Goal: Answer question/provide support: Share knowledge or assist other users

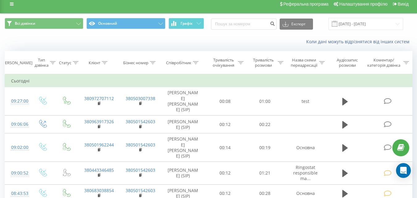
scroll to position [31, 0]
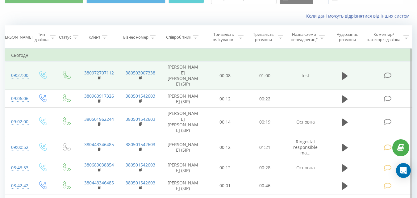
drag, startPoint x: 344, startPoint y: 71, endPoint x: 333, endPoint y: 82, distance: 15.5
click at [344, 72] on icon at bounding box center [345, 75] width 6 height 7
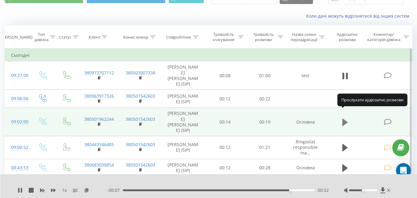
click at [344, 118] on icon at bounding box center [345, 121] width 6 height 7
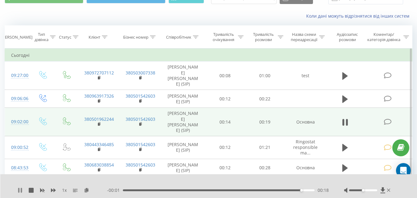
click at [19, 191] on icon at bounding box center [18, 190] width 1 height 5
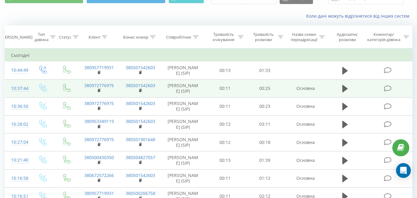
click at [387, 89] on icon at bounding box center [388, 88] width 8 height 6
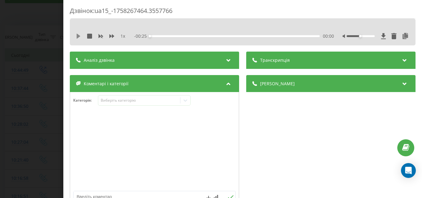
click at [77, 34] on icon at bounding box center [79, 36] width 4 height 5
click at [119, 102] on div "Виберіть категорію" at bounding box center [138, 100] width 77 height 5
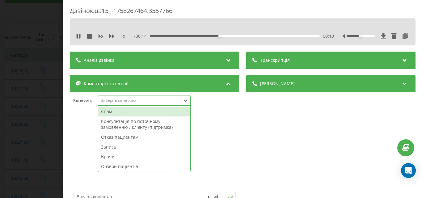
click at [121, 135] on div "Отказ пациентам" at bounding box center [144, 137] width 92 height 10
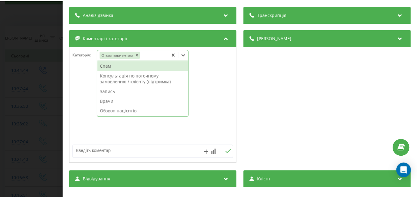
scroll to position [62, 0]
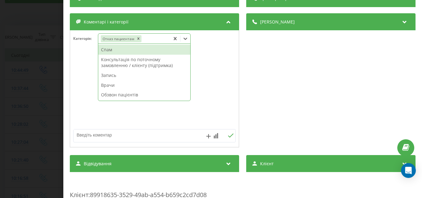
click at [86, 132] on textarea at bounding box center [137, 134] width 129 height 11
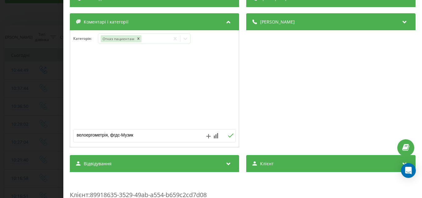
type textarea "велоергометрія, фгдс-Музика"
click at [50, 45] on div "Дзвінок : ua15_-1758267464.3557766 1 x 00:00 00:25 00:25 Транскрипція Для AI-ан…" at bounding box center [211, 99] width 422 height 198
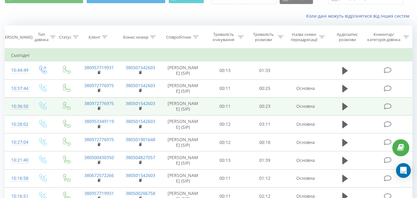
click at [388, 105] on icon at bounding box center [388, 106] width 8 height 6
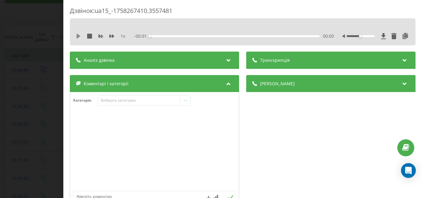
click at [77, 34] on icon at bounding box center [78, 36] width 5 height 5
click at [121, 99] on div "Виберіть категорію" at bounding box center [138, 100] width 77 height 5
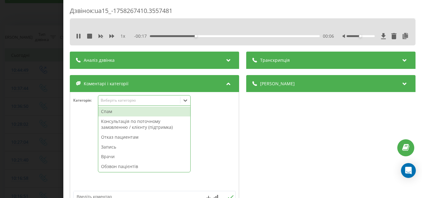
click at [122, 111] on div "Спам" at bounding box center [144, 112] width 92 height 10
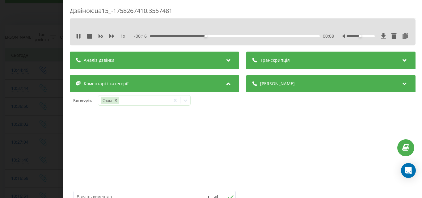
click at [40, 28] on div "Дзвінок : ua15_-1758267410.3557481 1 x - 00:16 00:08 00:08 Транскрипція Для AI-…" at bounding box center [211, 99] width 422 height 198
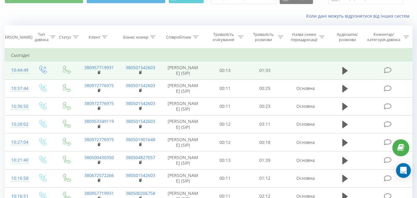
click at [387, 69] on icon at bounding box center [388, 70] width 8 height 6
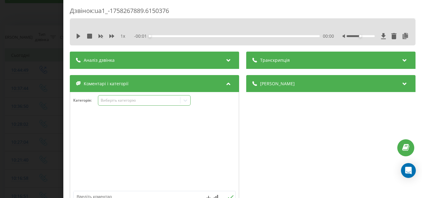
click at [138, 100] on div "Виберіть категорію" at bounding box center [138, 100] width 77 height 5
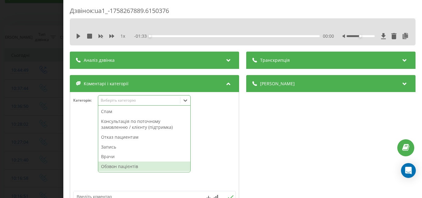
click at [109, 167] on div "Обзвон пацієнтів" at bounding box center [144, 166] width 92 height 10
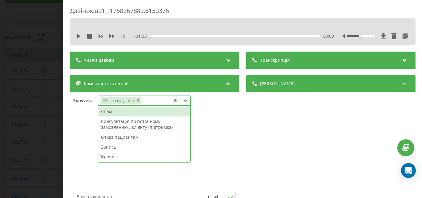
click at [36, 63] on div "Дзвінок : ua1_-1758267889.6150376 1 x - 01:33 00:00 00:00 Транскрипція Для AI-а…" at bounding box center [211, 99] width 422 height 198
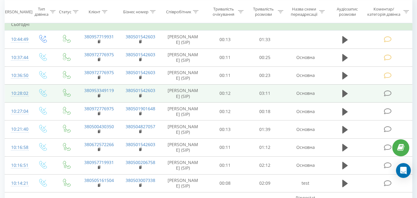
click at [386, 94] on icon at bounding box center [388, 93] width 8 height 6
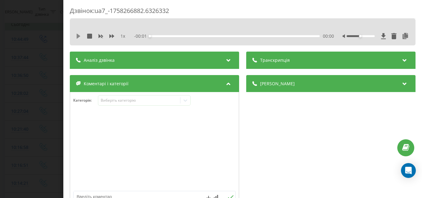
click at [79, 36] on icon at bounding box center [79, 36] width 4 height 5
click at [118, 99] on div "Виберіть категорію" at bounding box center [138, 100] width 77 height 5
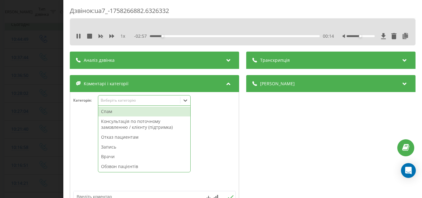
click at [109, 146] on div "Запись" at bounding box center [144, 147] width 92 height 10
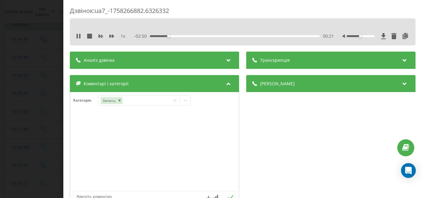
click at [48, 99] on div "Дзвінок : ua7_-1758266882.6326332 1 x - 02:50 00:21 00:21 Транскрипція Для AI-а…" at bounding box center [211, 99] width 422 height 198
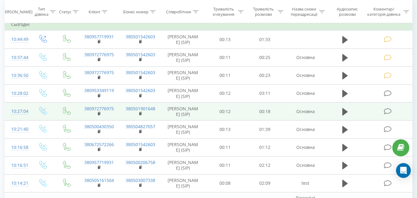
click at [388, 111] on icon at bounding box center [388, 111] width 8 height 6
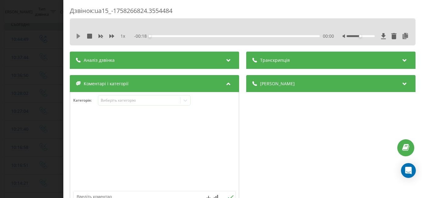
click at [77, 36] on icon at bounding box center [79, 36] width 4 height 5
click at [133, 99] on div "Виберіть категорію" at bounding box center [138, 100] width 77 height 5
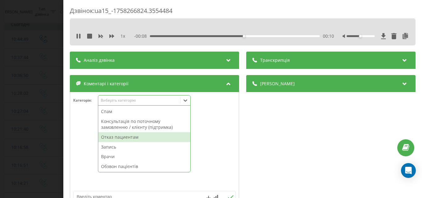
click at [124, 138] on div "Отказ пациентам" at bounding box center [144, 137] width 92 height 10
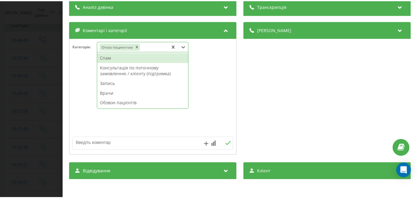
scroll to position [62, 0]
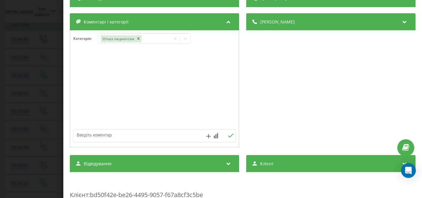
click at [90, 133] on textarea at bounding box center [137, 134] width 129 height 11
type textarea "велоергометрія-Музика"
click at [41, 52] on div "Дзвінок : ua15_-1758266824.3554484 1 x 00:00 00:18 00:18 Транскрипція Для AI-ан…" at bounding box center [211, 99] width 422 height 198
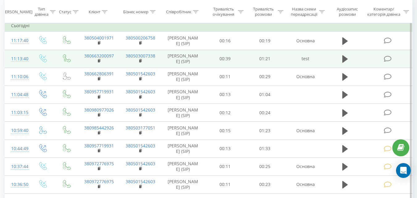
scroll to position [62, 0]
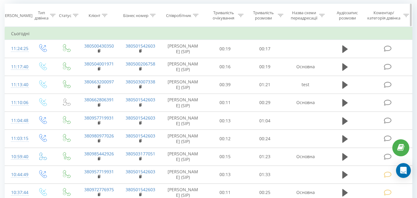
drag, startPoint x: 111, startPoint y: 6, endPoint x: 114, endPoint y: 7, distance: 3.5
click at [111, 6] on th "Клієнт" at bounding box center [98, 15] width 41 height 23
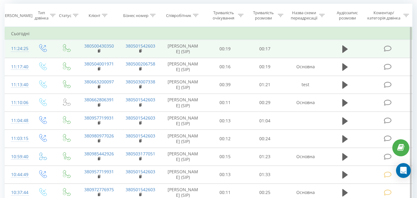
click at [384, 47] on icon at bounding box center [388, 48] width 8 height 6
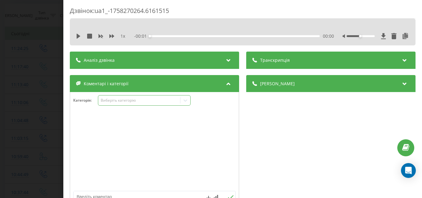
click at [140, 101] on div "Виберіть категорію" at bounding box center [138, 100] width 77 height 5
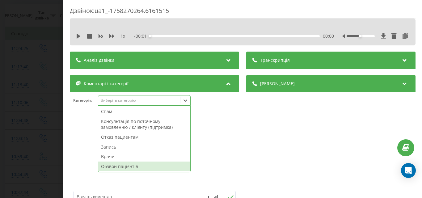
drag, startPoint x: 127, startPoint y: 165, endPoint x: 90, endPoint y: 146, distance: 41.4
click at [127, 165] on div "Обзвон пацієнтів" at bounding box center [144, 166] width 92 height 10
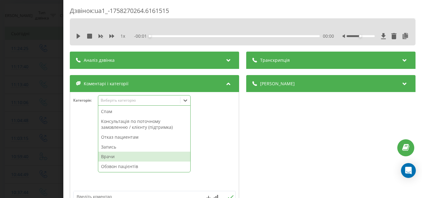
click at [42, 75] on div "Дзвінок : ua1_-1758270264.6161515 1 x - 00:01 00:00 00:00 Транскрипція Для AI-а…" at bounding box center [211, 99] width 422 height 198
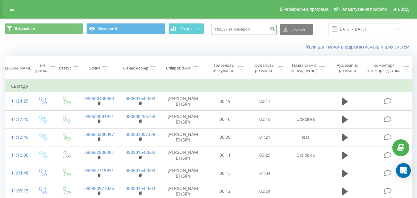
click at [241, 31] on input at bounding box center [243, 29] width 65 height 11
paste input "380(96)391-73-26"
type input "380(96)391-73-26"
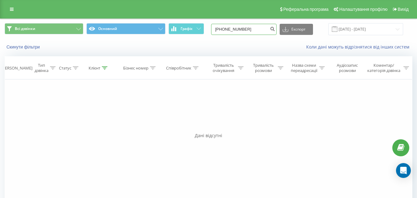
click at [235, 30] on input "[PHONE_NUMBER]" at bounding box center [243, 29] width 65 height 11
click at [229, 29] on input "380([PHONE_NUMBER]" at bounding box center [243, 29] width 65 height 11
click at [223, 29] on input "38096391-73-26" at bounding box center [243, 29] width 65 height 11
click at [244, 29] on input "8096391-73-26" at bounding box center [243, 29] width 65 height 11
click at [238, 29] on input "8096391-7326" at bounding box center [243, 29] width 65 height 11
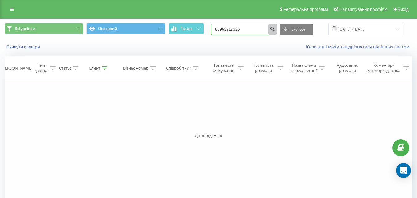
type input "80963917326"
click at [275, 30] on icon "submit" at bounding box center [272, 28] width 5 height 4
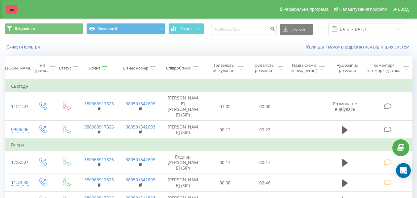
click at [10, 9] on icon at bounding box center [12, 9] width 4 height 4
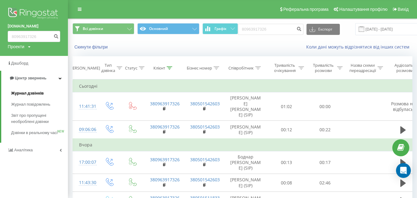
click at [33, 94] on span "Журнал дзвінків" at bounding box center [27, 93] width 33 height 6
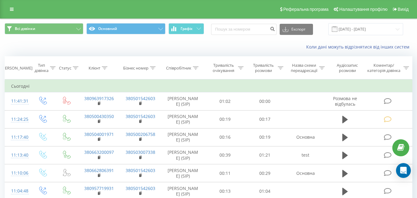
click at [170, 44] on div "Коли дані можуть відрізнятися вiд інших систем" at bounding box center [208, 47] width 416 height 15
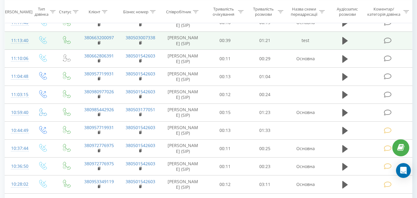
scroll to position [123, 0]
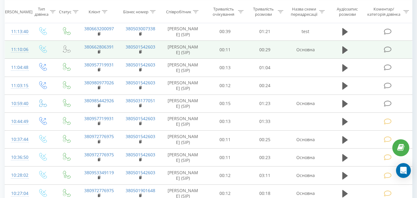
click at [388, 53] on icon at bounding box center [388, 49] width 8 height 6
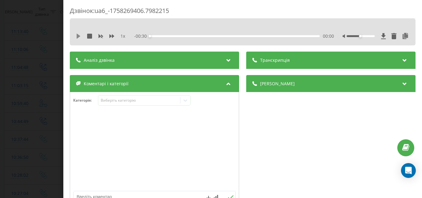
click at [77, 34] on icon at bounding box center [79, 36] width 4 height 5
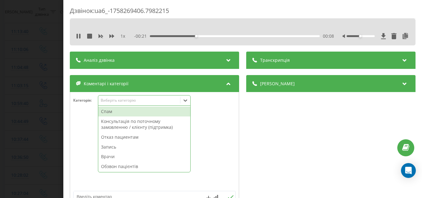
click at [128, 104] on div "Виберіть категорію" at bounding box center [144, 100] width 93 height 10
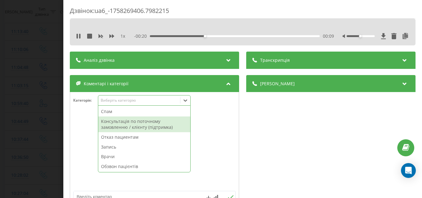
click at [132, 124] on div "Консультація по поточному замовленню / клієнту (підтримка)" at bounding box center [144, 124] width 92 height 16
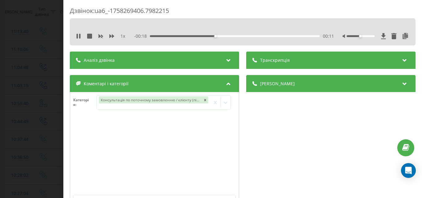
click at [49, 96] on div "Дзвінок : ua6_-1758269406.7982215 1 x - 00:18 00:11 00:11 Транскрипція Для AI-а…" at bounding box center [211, 99] width 422 height 198
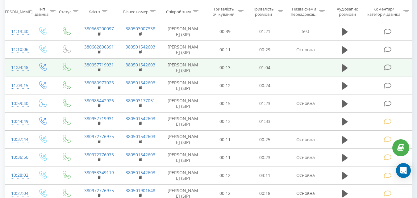
click at [387, 71] on icon at bounding box center [388, 67] width 8 height 6
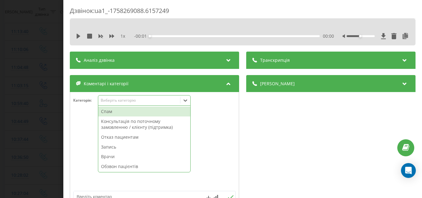
click at [168, 101] on div "Виберіть категорію" at bounding box center [138, 100] width 77 height 5
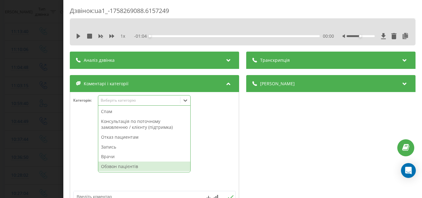
drag, startPoint x: 120, startPoint y: 167, endPoint x: 77, endPoint y: 144, distance: 49.2
click at [119, 166] on div "Обзвон пацієнтів" at bounding box center [144, 166] width 92 height 10
click at [43, 101] on div "Дзвінок : ua1_-1758269088.6157249 1 x - 01:04 00:00 00:00 Транскрипція Для AI-а…" at bounding box center [211, 99] width 422 height 198
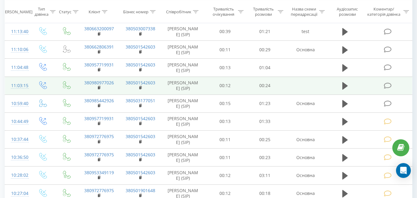
click at [387, 89] on icon at bounding box center [388, 85] width 8 height 6
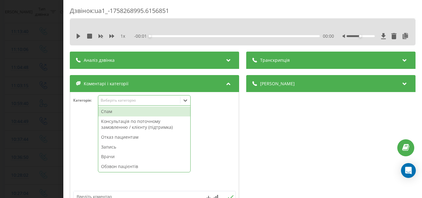
click at [154, 99] on div "Виберіть категорію" at bounding box center [138, 100] width 77 height 5
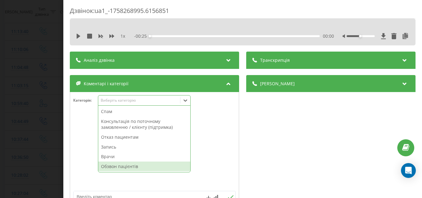
click at [118, 168] on div "Обзвон пацієнтів" at bounding box center [144, 166] width 92 height 10
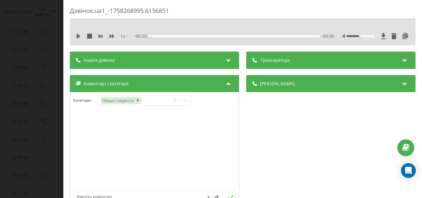
click at [44, 116] on div "Дзвінок : ua1_-1758268995.6156851 1 x - 00:25 00:00 00:00 Транскрипція Для AI-а…" at bounding box center [211, 99] width 422 height 198
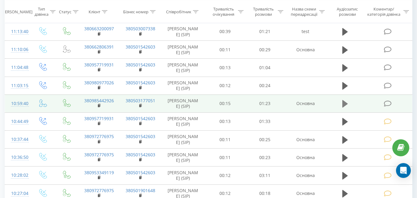
drag, startPoint x: 389, startPoint y: 116, endPoint x: 348, endPoint y: 116, distance: 41.1
click at [389, 107] on icon at bounding box center [388, 103] width 8 height 6
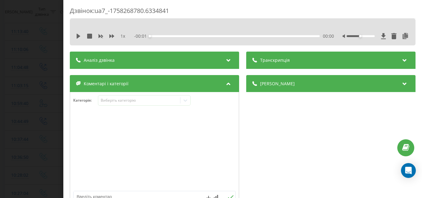
drag, startPoint x: 77, startPoint y: 36, endPoint x: 90, endPoint y: 48, distance: 18.6
click at [77, 36] on icon at bounding box center [78, 36] width 5 height 5
click at [127, 101] on div "Виберіть категорію" at bounding box center [138, 100] width 77 height 5
click at [43, 53] on div "Дзвінок : ua7_-1758268780.6334841 1 x - 00:31 01:00 01:00 Транскрипція Для AI-а…" at bounding box center [211, 99] width 422 height 198
click at [43, 40] on td at bounding box center [44, 32] width 26 height 18
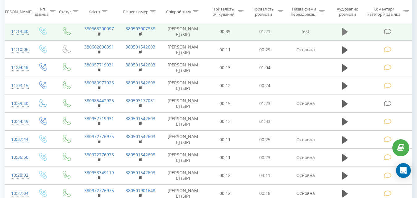
click at [345, 36] on icon at bounding box center [345, 31] width 6 height 7
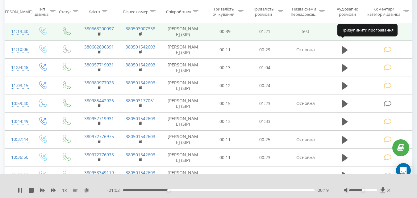
click at [345, 36] on icon at bounding box center [345, 31] width 6 height 9
click at [389, 190] on icon at bounding box center [388, 190] width 3 height 5
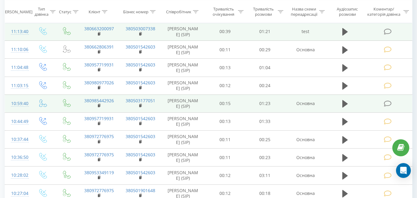
click at [386, 107] on icon at bounding box center [388, 103] width 8 height 6
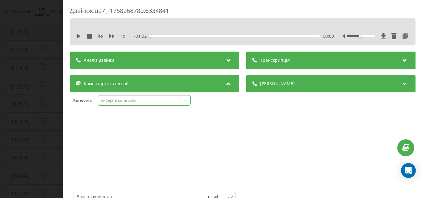
click at [122, 99] on div "Виберіть категорію" at bounding box center [138, 100] width 77 height 5
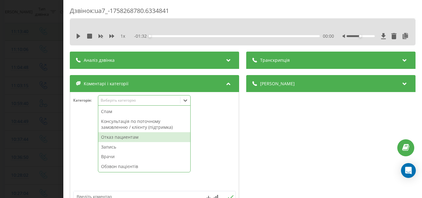
click at [115, 137] on div "Отказ пациентам" at bounding box center [144, 137] width 92 height 10
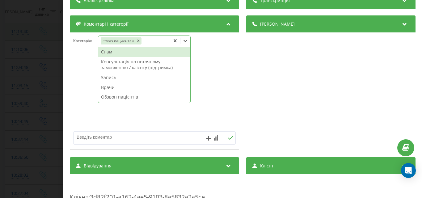
scroll to position [62, 0]
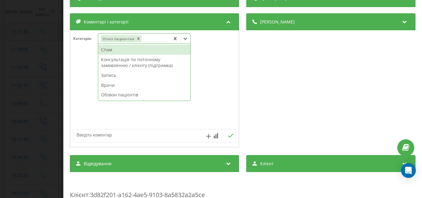
click at [88, 133] on textarea at bounding box center [137, 134] width 129 height 11
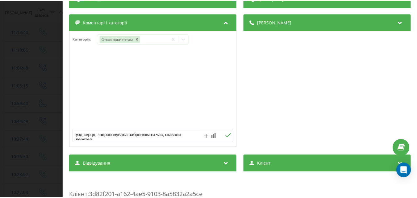
scroll to position [2, 0]
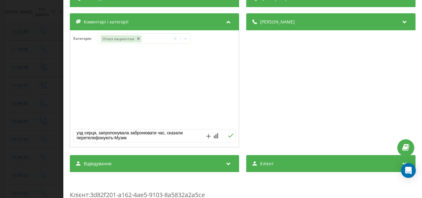
type textarea "узд серця, запропонувала забронювати час, сказали перетелефонують-Музика"
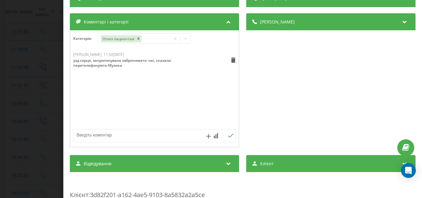
click at [23, 53] on div "Дзвінок : ua7_-1758268780.6334841 1 x - 01:32 00:00 00:00 Транскрипція Для AI-а…" at bounding box center [211, 99] width 422 height 198
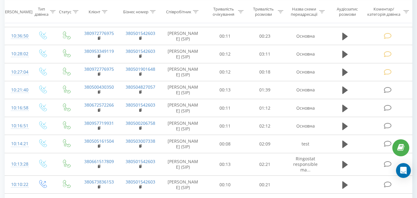
scroll to position [247, 0]
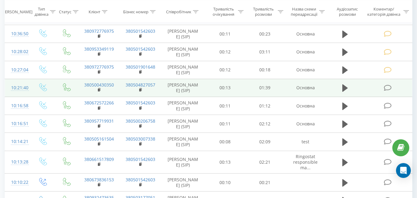
click at [386, 91] on icon at bounding box center [388, 88] width 8 height 6
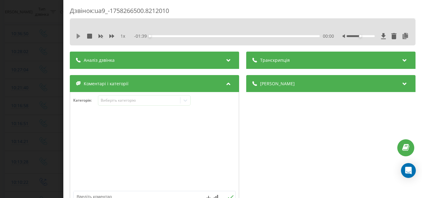
click at [76, 35] on icon at bounding box center [78, 36] width 5 height 5
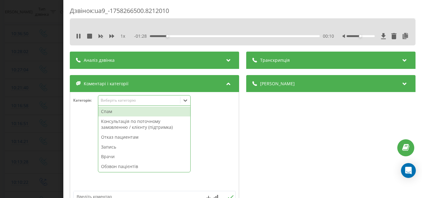
click at [136, 102] on div "Виберіть категорію" at bounding box center [138, 100] width 77 height 5
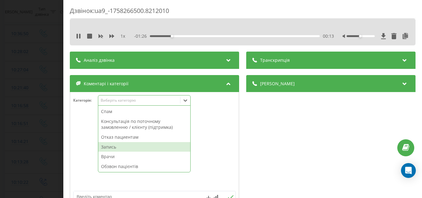
click at [113, 148] on div "Запись" at bounding box center [144, 147] width 92 height 10
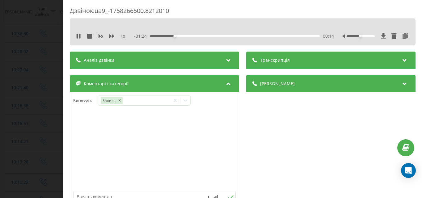
click at [48, 107] on div "Дзвінок : ua9_-1758266500.8212010 1 x - 01:24 00:14 00:14 Транскрипція Для AI-а…" at bounding box center [211, 99] width 422 height 198
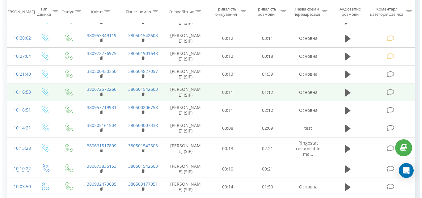
scroll to position [278, 0]
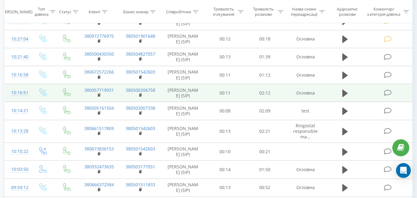
click at [386, 96] on icon at bounding box center [388, 93] width 8 height 6
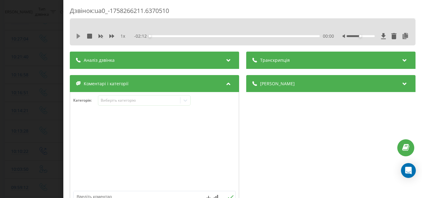
click at [78, 36] on icon at bounding box center [79, 36] width 4 height 5
click at [128, 98] on div "Виберіть категорію" at bounding box center [138, 100] width 77 height 5
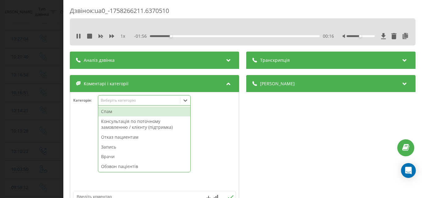
click at [120, 137] on div "Отказ пациентам" at bounding box center [144, 137] width 92 height 10
drag, startPoint x: 79, startPoint y: 37, endPoint x: 76, endPoint y: 45, distance: 8.8
click at [79, 37] on icon at bounding box center [78, 36] width 5 height 5
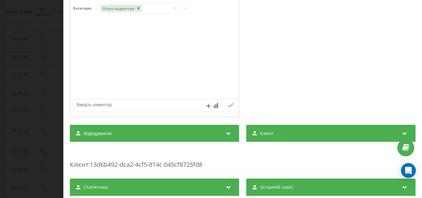
scroll to position [93, 0]
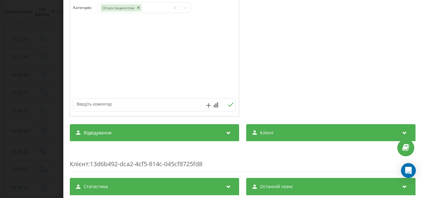
click at [93, 105] on textarea at bounding box center [137, 103] width 129 height 11
type textarea "вакцини, уточнювала інформацію-Музика"
click at [51, 41] on div "Дзвінок : ua0_-1758266211.6370510 1 x - 01:54 00:18 00:18 Транскрипція Для AI-а…" at bounding box center [211, 99] width 422 height 198
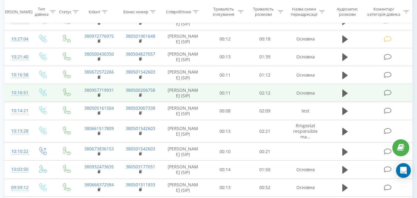
click at [386, 96] on icon at bounding box center [388, 93] width 8 height 6
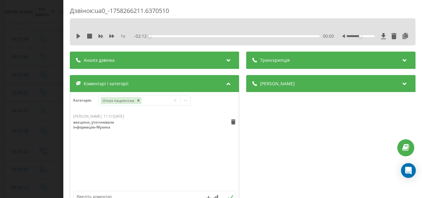
click at [31, 48] on div "Дзвінок : ua0_-1758266211.6370510 1 x - 02:12 00:00 00:00 Транскрипція Для AI-а…" at bounding box center [211, 99] width 422 height 198
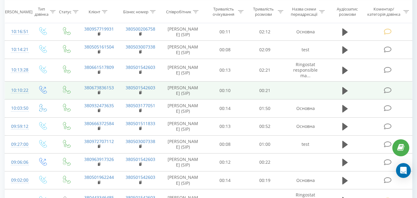
scroll to position [340, 0]
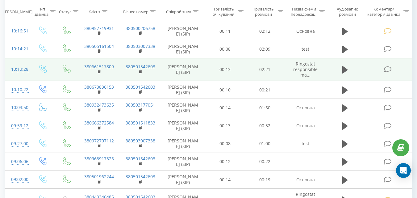
click at [385, 73] on icon at bounding box center [388, 69] width 8 height 6
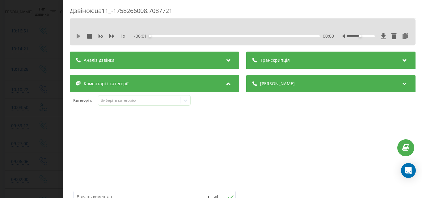
click at [77, 37] on icon at bounding box center [78, 36] width 5 height 5
click at [122, 100] on div "Виберіть категорію" at bounding box center [138, 100] width 77 height 5
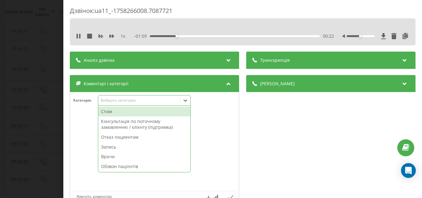
click at [110, 146] on div "Запись" at bounding box center [144, 147] width 92 height 10
click at [49, 95] on div "Дзвінок : ua11_-1758266008.7087721 1 x - 01:56 00:25 00:25 Транскрипція Для AI-…" at bounding box center [211, 99] width 422 height 198
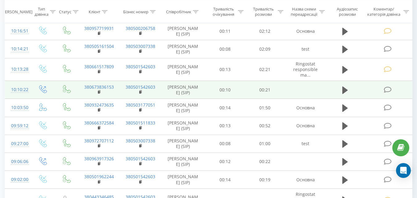
click at [387, 93] on icon at bounding box center [388, 89] width 8 height 6
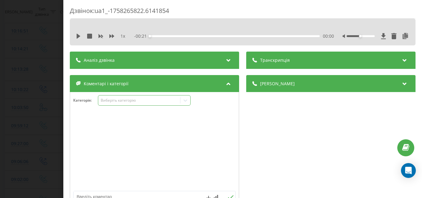
click at [181, 99] on div at bounding box center [185, 100] width 10 height 10
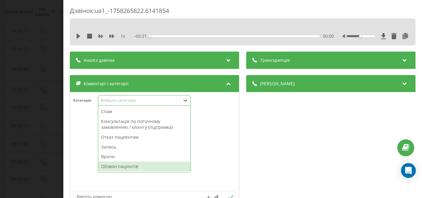
click at [154, 167] on div "Обзвон пацієнтів" at bounding box center [144, 166] width 92 height 10
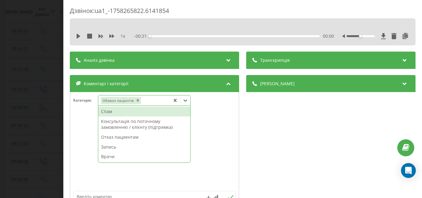
click at [49, 58] on div "Дзвінок : ua1_-1758265822.6141854 1 x - 00:21 00:00 00:00 Транскрипція Для AI-а…" at bounding box center [211, 99] width 422 height 198
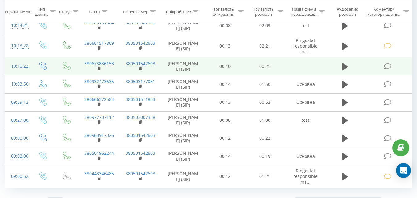
scroll to position [370, 0]
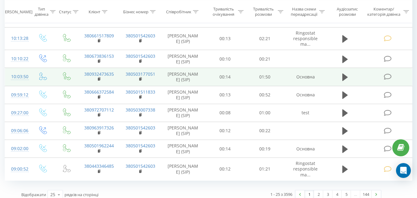
click at [388, 80] on icon at bounding box center [388, 76] width 8 height 6
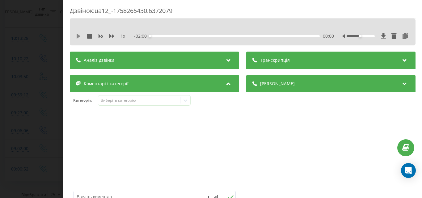
click at [77, 35] on icon at bounding box center [79, 36] width 4 height 5
click at [76, 37] on icon at bounding box center [78, 36] width 5 height 5
click at [79, 38] on icon at bounding box center [78, 36] width 5 height 5
click at [133, 99] on div "Виберіть категорію" at bounding box center [138, 100] width 77 height 5
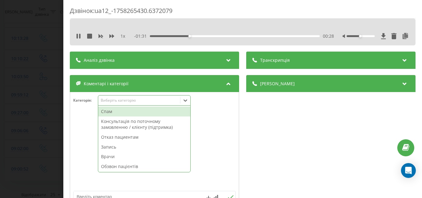
click at [113, 146] on div "Запись" at bounding box center [144, 147] width 92 height 10
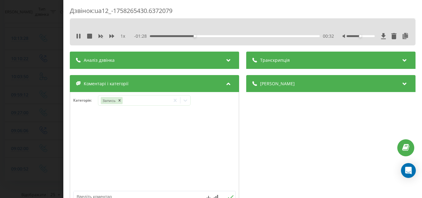
click at [41, 85] on div "Дзвінок : ua12_-1758265430.6372079 1 x - 01:28 00:32 00:32 Транскрипція Для AI-…" at bounding box center [211, 99] width 422 height 198
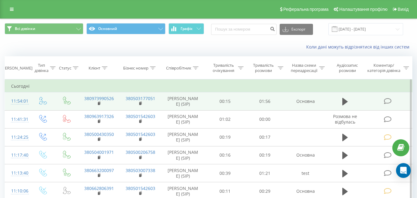
click at [387, 99] on icon at bounding box center [388, 101] width 8 height 6
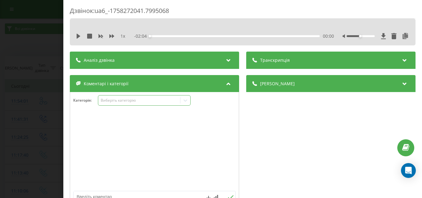
click at [161, 100] on div "Виберіть категорію" at bounding box center [138, 100] width 77 height 5
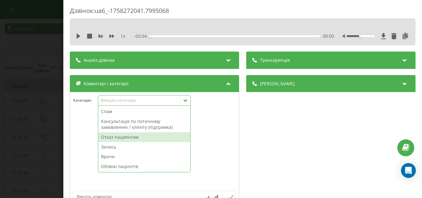
click at [127, 136] on div "Отказ пациентам" at bounding box center [144, 137] width 92 height 10
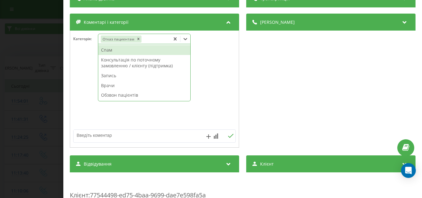
scroll to position [62, 0]
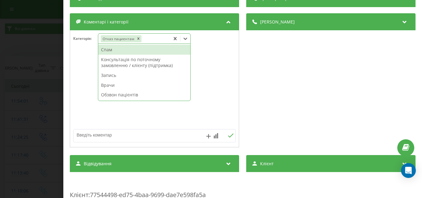
click at [96, 134] on textarea at bounding box center [137, 134] width 129 height 11
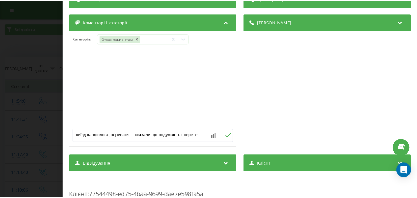
scroll to position [2, 0]
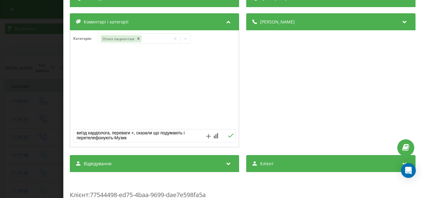
type textarea "виїзд кардіолога, переваги +, сказали що подумають і перетелефонують-Музика"
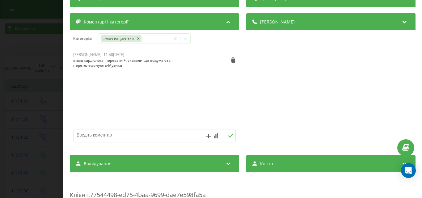
click at [44, 69] on div "Дзвінок : ua6_-1758272041.7995068 1 x - 02:04 00:00 00:00 Транскрипція Для AI-а…" at bounding box center [211, 99] width 422 height 198
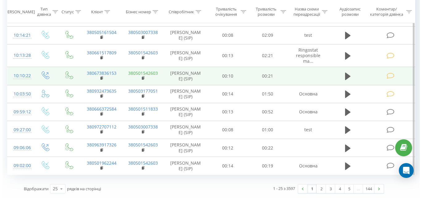
scroll to position [401, 0]
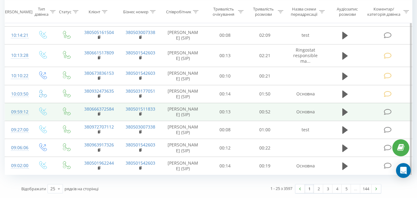
click at [386, 109] on icon at bounding box center [388, 112] width 8 height 6
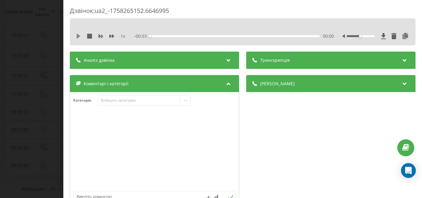
click at [79, 36] on icon at bounding box center [79, 36] width 4 height 5
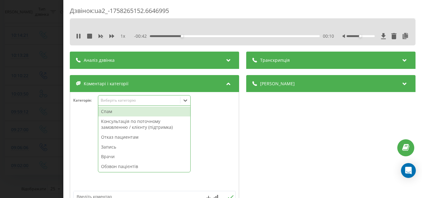
click at [122, 100] on div "Виберіть категорію" at bounding box center [138, 100] width 77 height 5
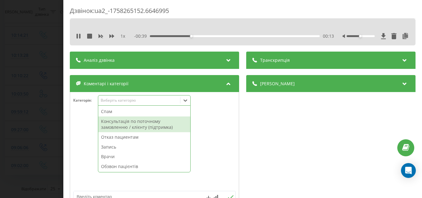
click at [120, 123] on div "Консультація по поточному замовленню / клієнту (підтримка)" at bounding box center [144, 124] width 92 height 16
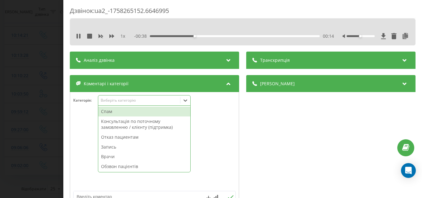
click at [52, 77] on div "Дзвінок : ua2_-1758265152.6646995 1 x - 00:38 00:14 00:14 Транскрипція Для AI-а…" at bounding box center [211, 99] width 422 height 198
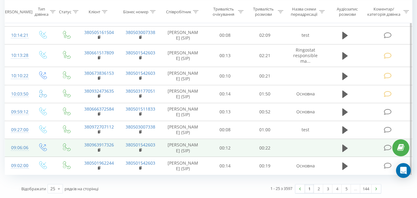
click at [386, 145] on icon at bounding box center [388, 147] width 8 height 6
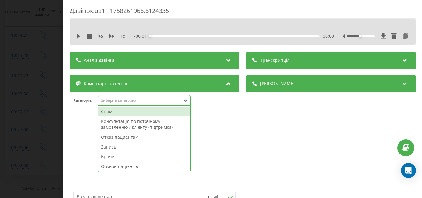
click at [165, 102] on div "Виберіть категорію" at bounding box center [138, 100] width 77 height 5
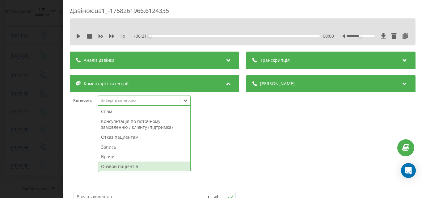
click at [132, 166] on div "Обзвон пацієнтів" at bounding box center [144, 166] width 92 height 10
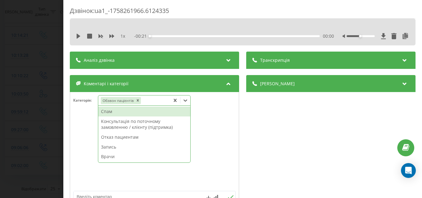
click at [44, 88] on div "Дзвінок : ua1_-1758261966.6124335 1 x - 00:21 00:00 00:00 Транскрипція Для AI-а…" at bounding box center [211, 99] width 422 height 198
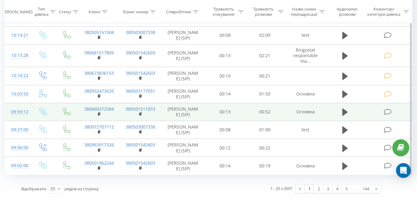
click at [389, 109] on icon at bounding box center [388, 112] width 8 height 6
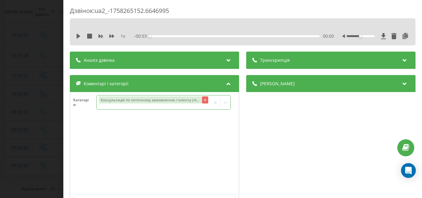
click at [204, 99] on icon "Remove Консультація по поточному замовленню / клієнту (підтримка)" at bounding box center [205, 100] width 2 height 2
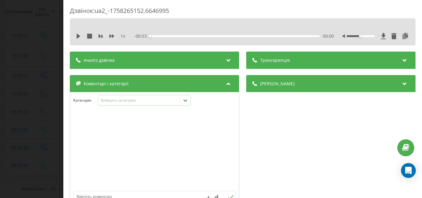
click at [128, 100] on div "Виберіть категорію" at bounding box center [138, 100] width 77 height 5
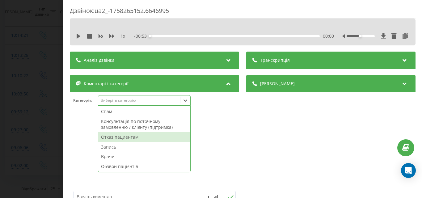
click at [127, 136] on div "Отказ пациентам" at bounding box center [144, 137] width 92 height 10
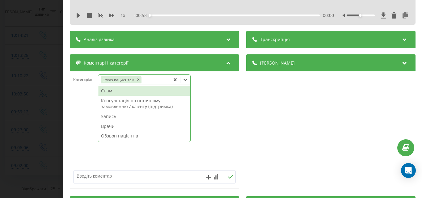
scroll to position [62, 0]
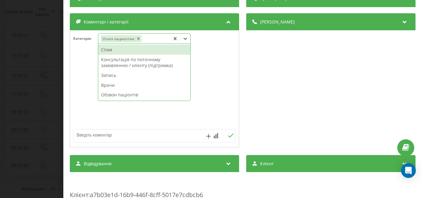
click at [99, 138] on textarea at bounding box center [137, 134] width 129 height 11
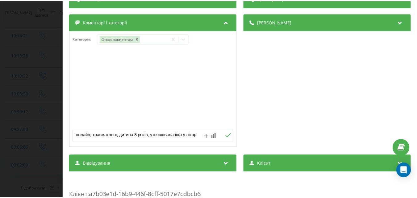
scroll to position [2, 0]
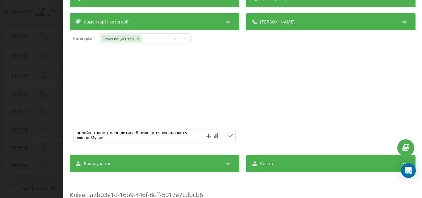
type textarea "онлайн, травматолог, дитина 8 років, уточнювала інф у лікаря-Музика"
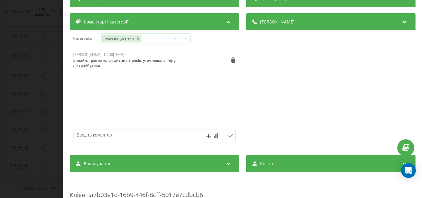
click at [45, 39] on div "Дзвінок : ua2_-1758265152.6646995 1 x - 00:53 00:00 00:00 Транскрипція Для AI-а…" at bounding box center [211, 99] width 422 height 198
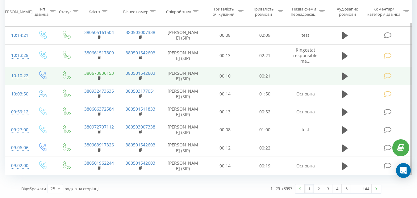
scroll to position [405, 0]
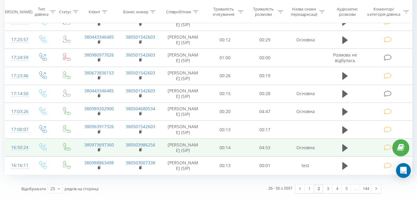
scroll to position [469, 0]
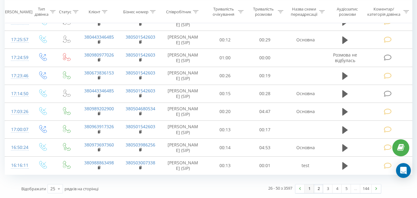
click at [307, 190] on link "1" at bounding box center [309, 188] width 9 height 9
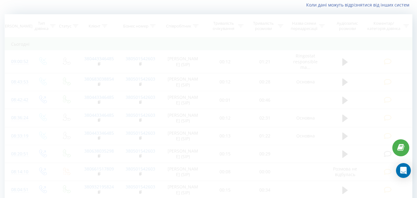
scroll to position [41, 0]
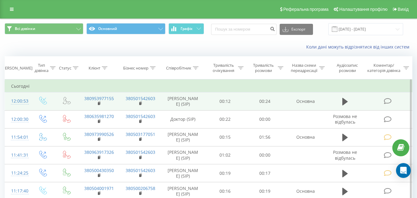
click at [387, 101] on icon at bounding box center [388, 101] width 8 height 6
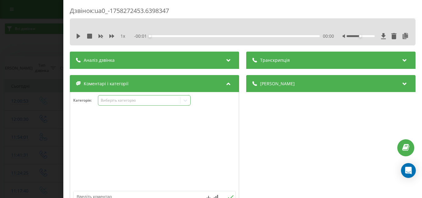
click at [140, 100] on div "Виберіть категорію" at bounding box center [138, 100] width 77 height 5
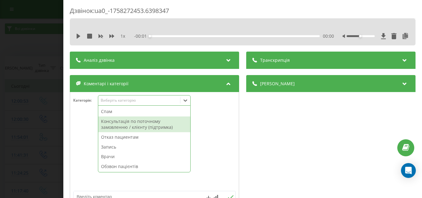
click at [133, 124] on div "Консультація по поточному замовленню / клієнту (підтримка)" at bounding box center [144, 124] width 92 height 16
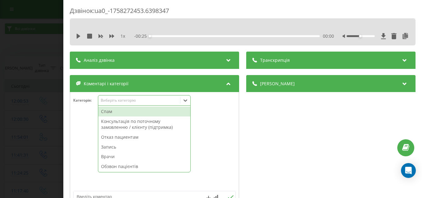
click at [42, 78] on div "Дзвінок : ua0_-1758272453.6398347 1 x - 00:25 00:00 00:00 Транскрипція Для AI-а…" at bounding box center [211, 99] width 422 height 198
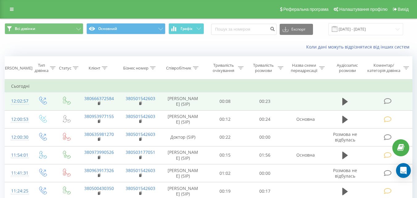
click at [386, 101] on icon at bounding box center [388, 101] width 8 height 6
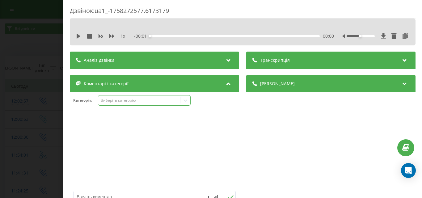
click at [160, 100] on div "Виберіть категорію" at bounding box center [138, 100] width 77 height 5
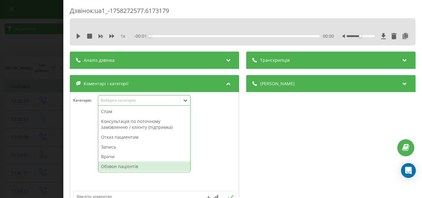
drag, startPoint x: 122, startPoint y: 165, endPoint x: 113, endPoint y: 163, distance: 10.0
click at [121, 165] on div "Обзвон пацієнтів" at bounding box center [144, 166] width 92 height 10
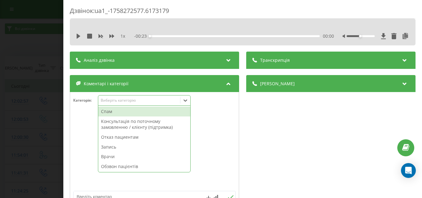
click at [40, 48] on div "Дзвінок : ua1_-1758272577.6173179 1 x - 00:23 00:00 00:00 Транскрипція Для AI-а…" at bounding box center [211, 99] width 422 height 198
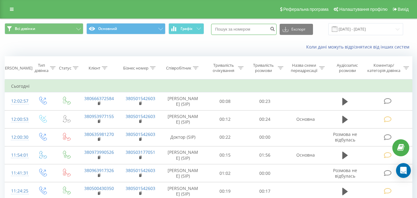
click at [244, 31] on input at bounding box center [243, 29] width 65 height 11
paste input "380(96)391-73-26"
click at [249, 30] on input "380(96)391-73-26" at bounding box center [243, 29] width 65 height 11
type input "380963917326"
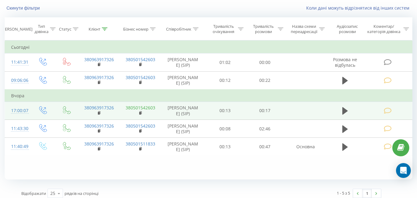
scroll to position [44, 0]
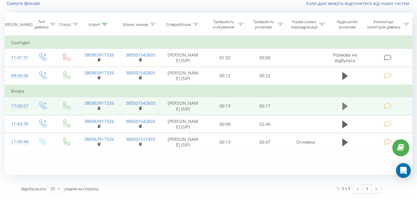
click at [345, 110] on icon at bounding box center [345, 105] width 6 height 7
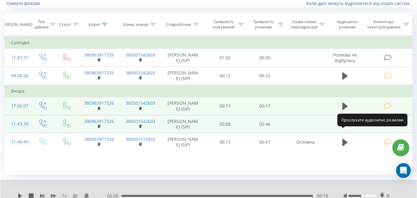
click at [345, 128] on icon at bounding box center [345, 123] width 6 height 7
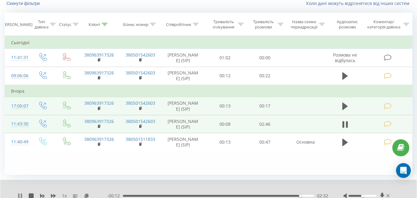
click at [20, 196] on icon at bounding box center [20, 195] width 5 height 5
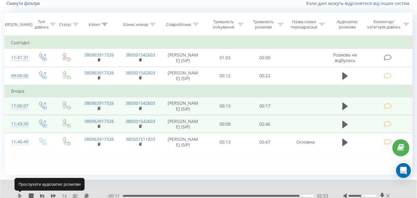
click at [19, 194] on icon at bounding box center [20, 195] width 4 height 5
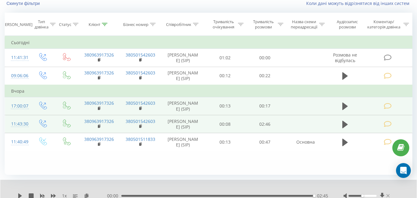
click at [389, 197] on icon at bounding box center [387, 195] width 3 height 3
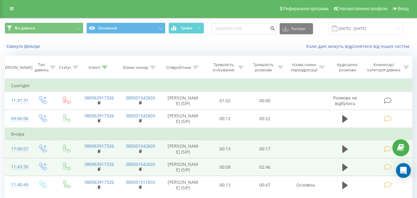
scroll to position [0, 0]
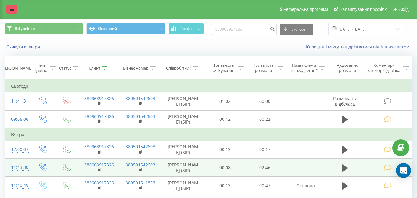
click at [10, 8] on icon at bounding box center [12, 9] width 4 height 4
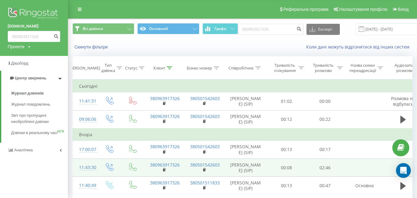
drag, startPoint x: 27, startPoint y: 91, endPoint x: 101, endPoint y: 85, distance: 73.8
click at [27, 92] on span "Журнал дзвінків" at bounding box center [27, 93] width 33 height 6
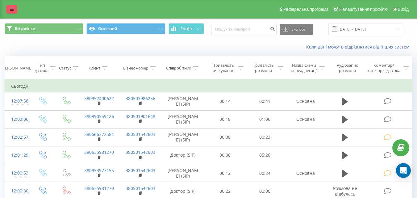
click at [13, 9] on icon at bounding box center [12, 9] width 4 height 4
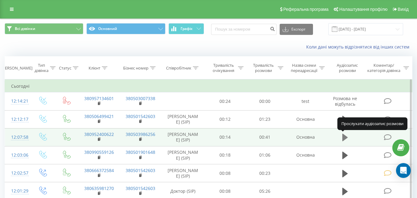
click at [345, 139] on icon at bounding box center [345, 137] width 6 height 7
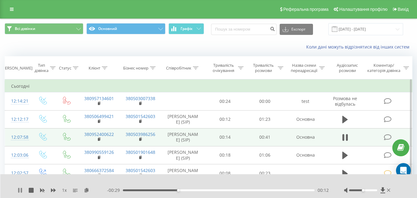
click at [19, 191] on icon at bounding box center [18, 190] width 1 height 5
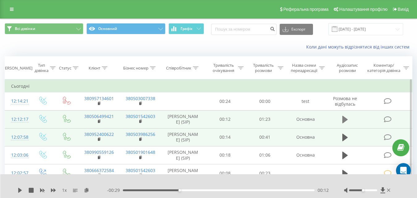
click at [345, 120] on icon at bounding box center [345, 119] width 6 height 7
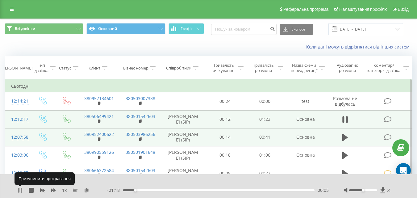
click at [20, 190] on icon at bounding box center [20, 190] width 5 height 5
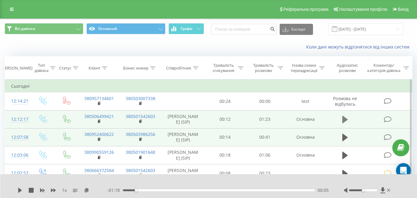
click at [343, 118] on icon at bounding box center [345, 119] width 6 height 7
click at [19, 191] on icon at bounding box center [18, 190] width 1 height 5
click at [343, 121] on icon at bounding box center [345, 119] width 6 height 7
click at [20, 190] on icon at bounding box center [20, 190] width 5 height 5
